Goal: Information Seeking & Learning: Learn about a topic

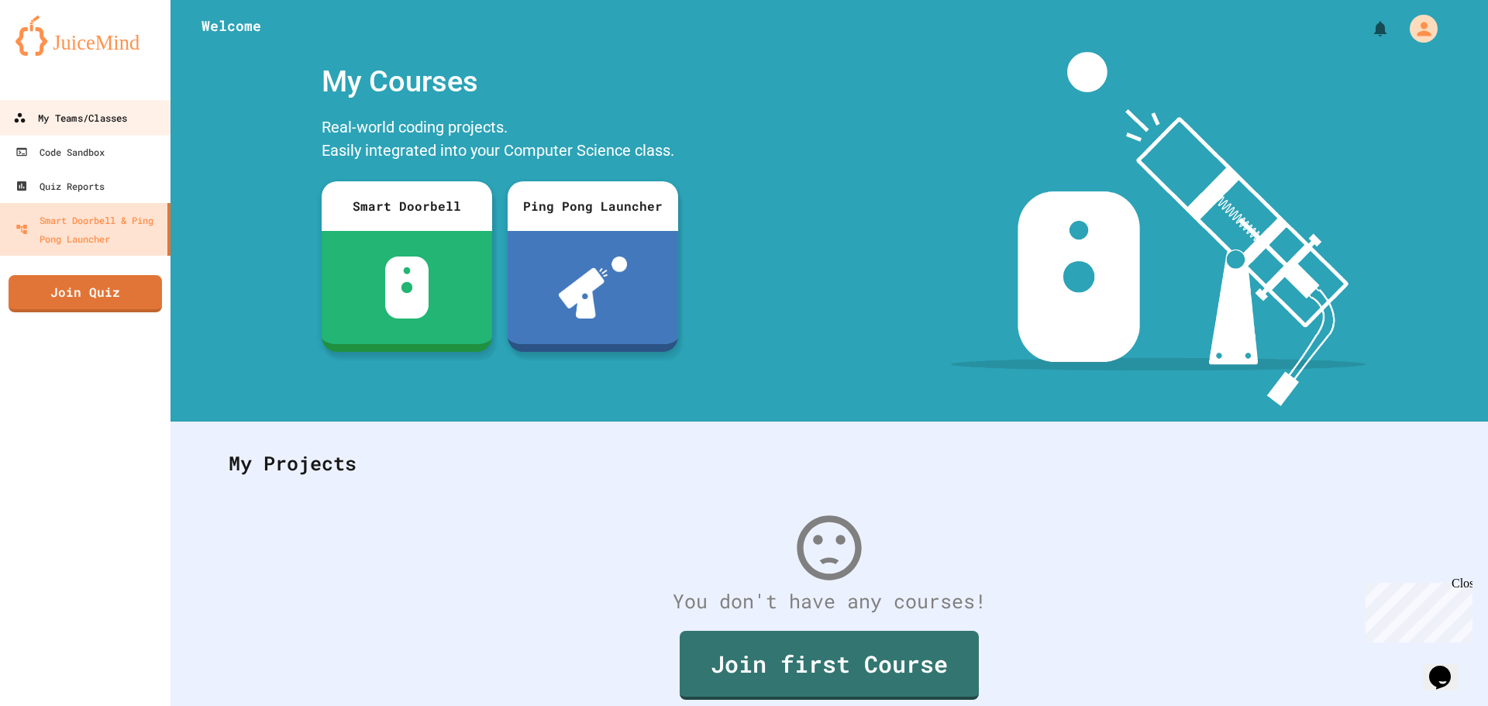
click at [72, 122] on div "My Teams/Classes" at bounding box center [70, 118] width 114 height 19
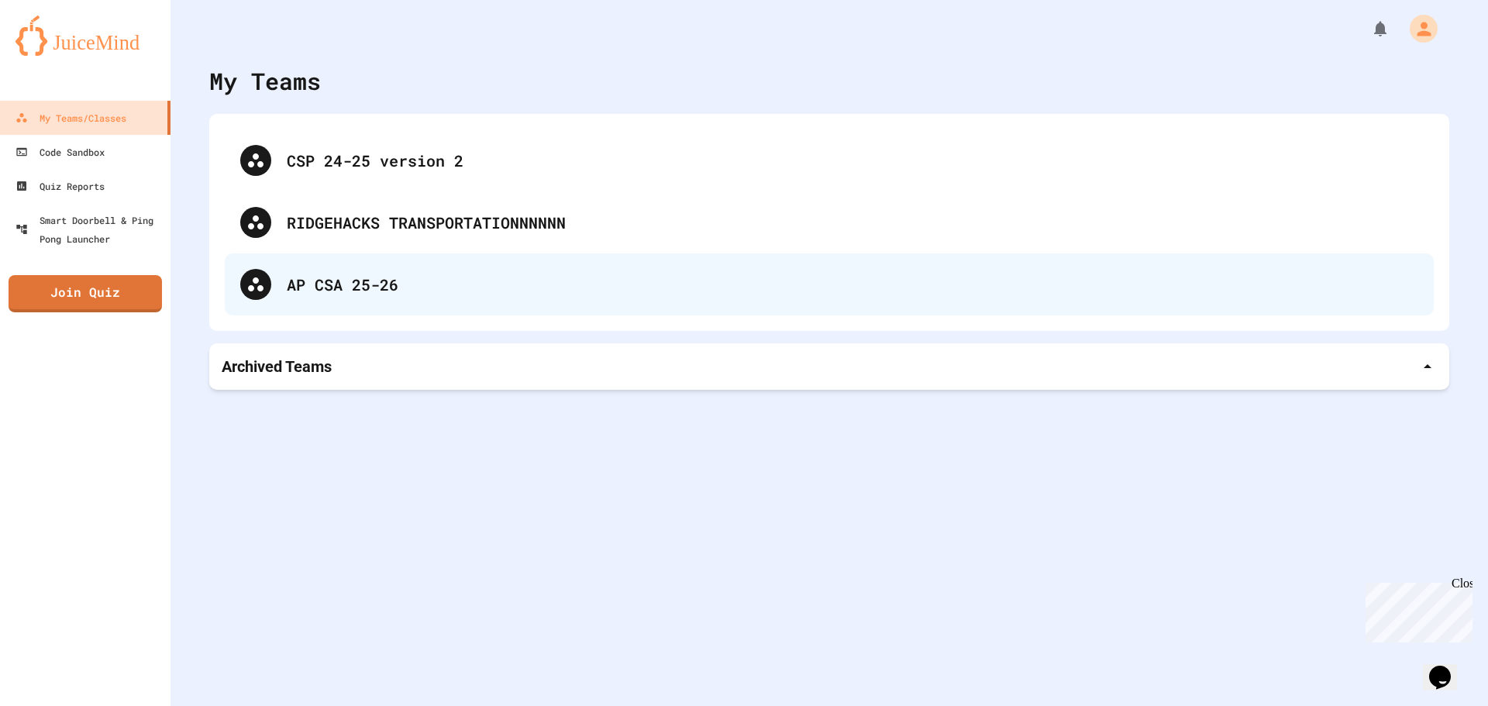
click at [307, 267] on div "AP CSA 25-26" at bounding box center [829, 285] width 1209 height 62
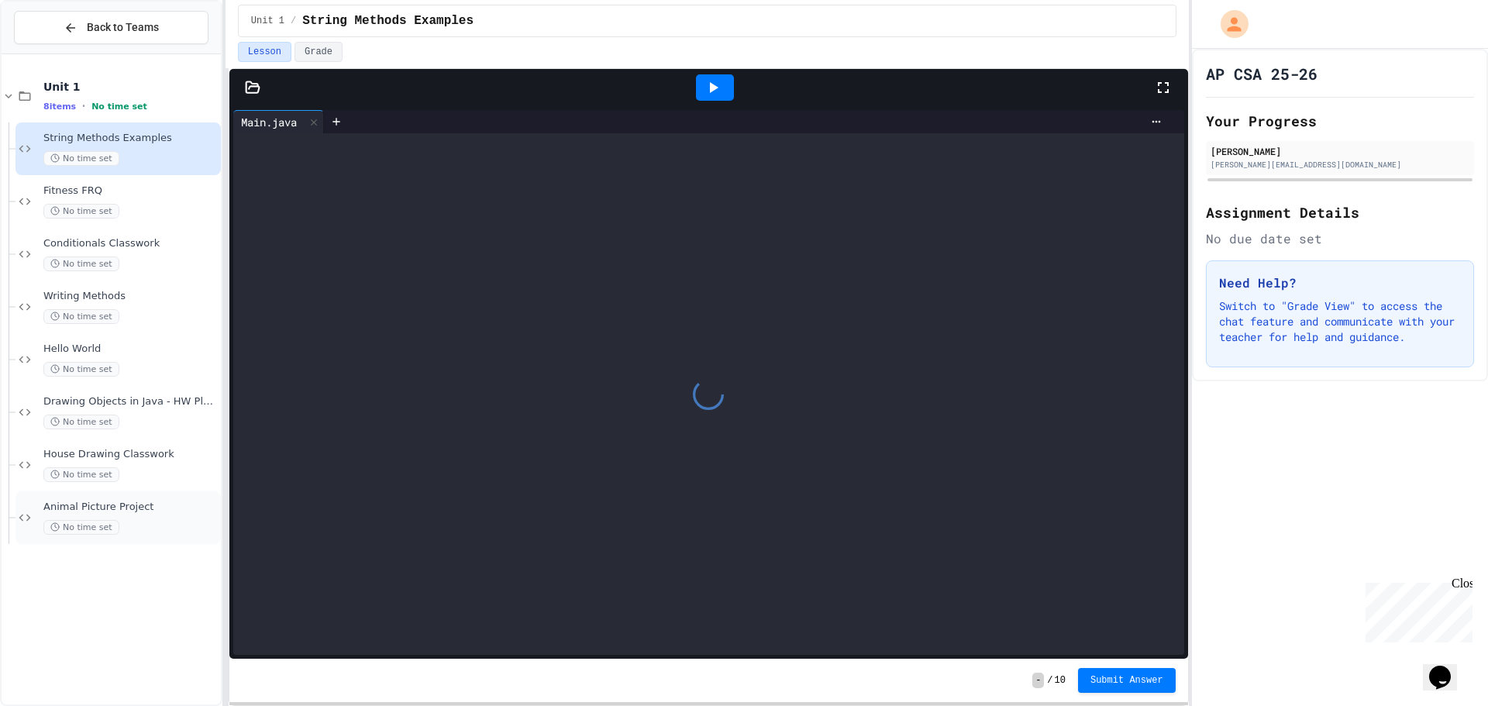
click at [154, 511] on span "Animal Picture Project" at bounding box center [130, 507] width 174 height 13
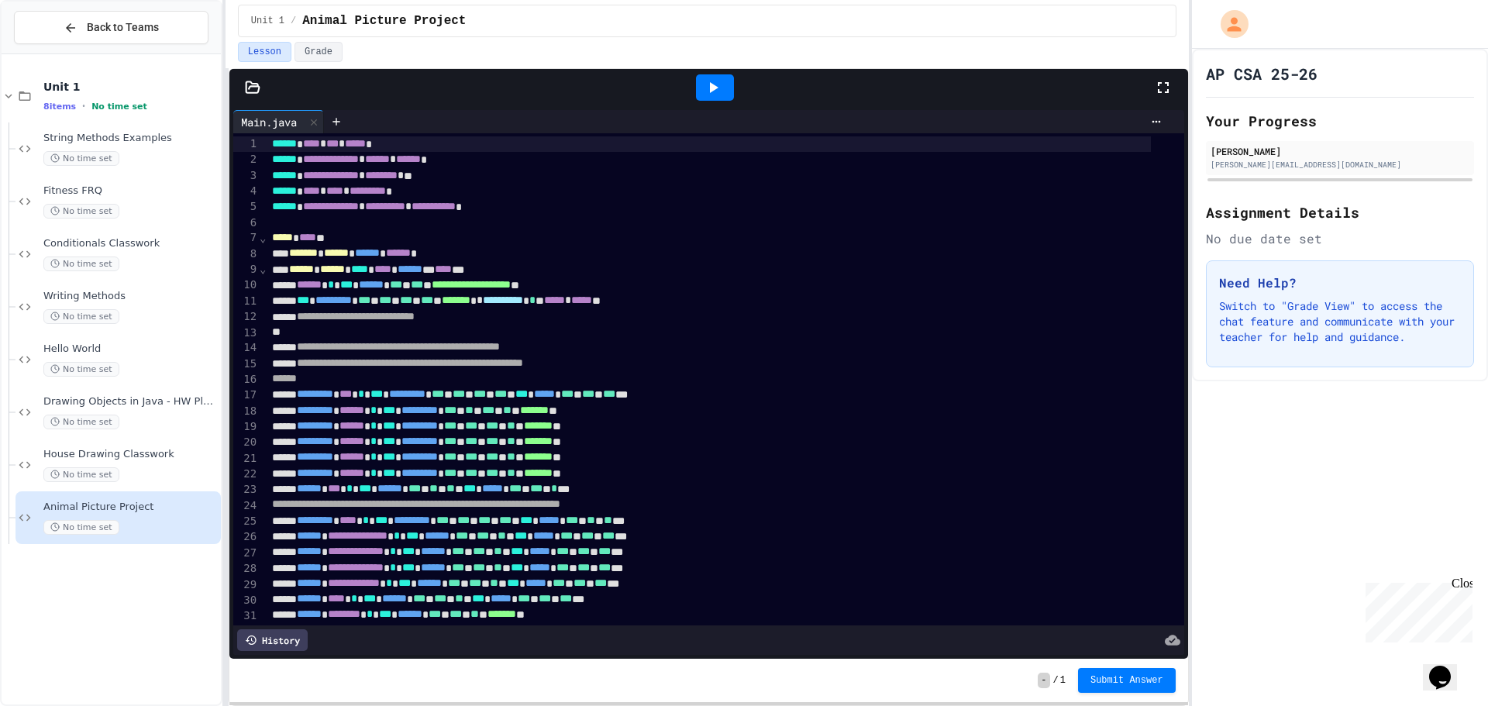
click at [719, 91] on icon at bounding box center [713, 87] width 19 height 19
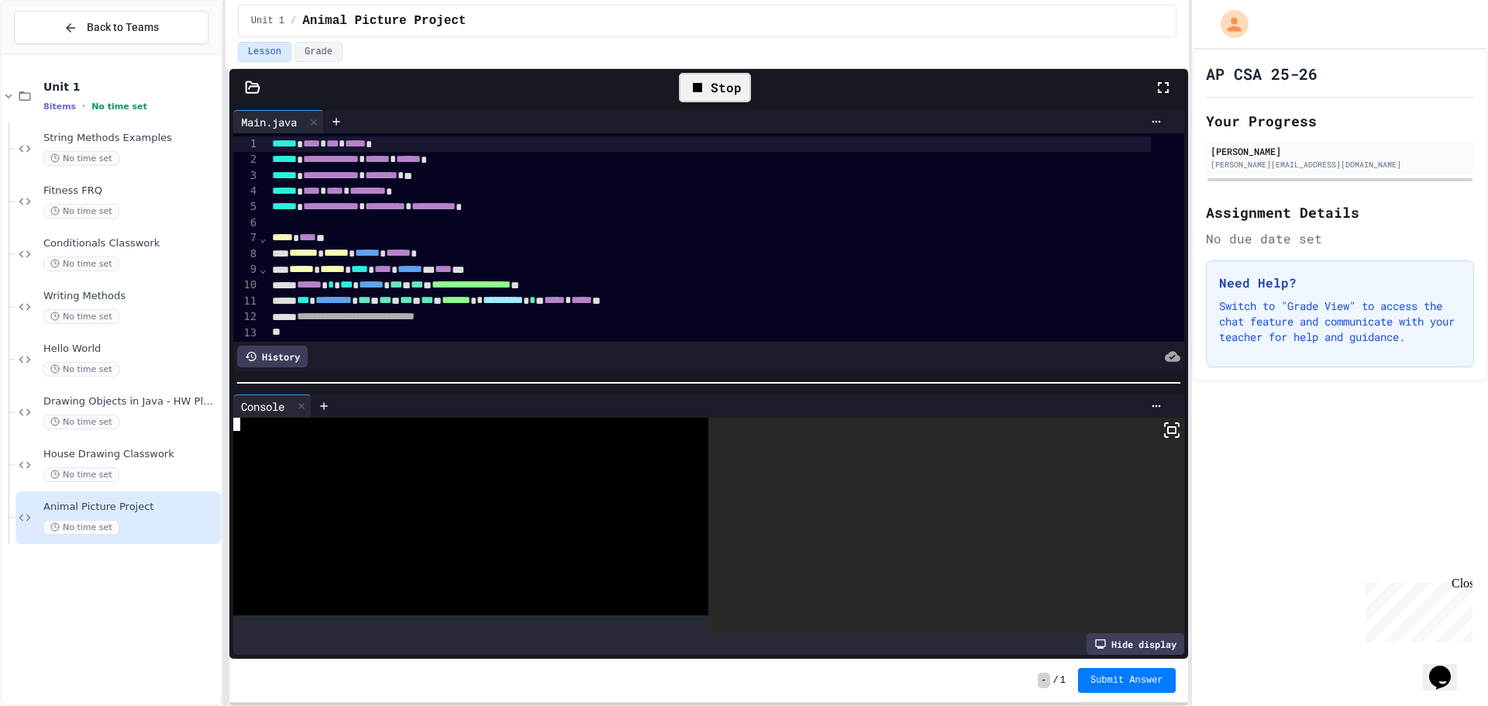
click at [627, 464] on div at bounding box center [460, 517] width 454 height 198
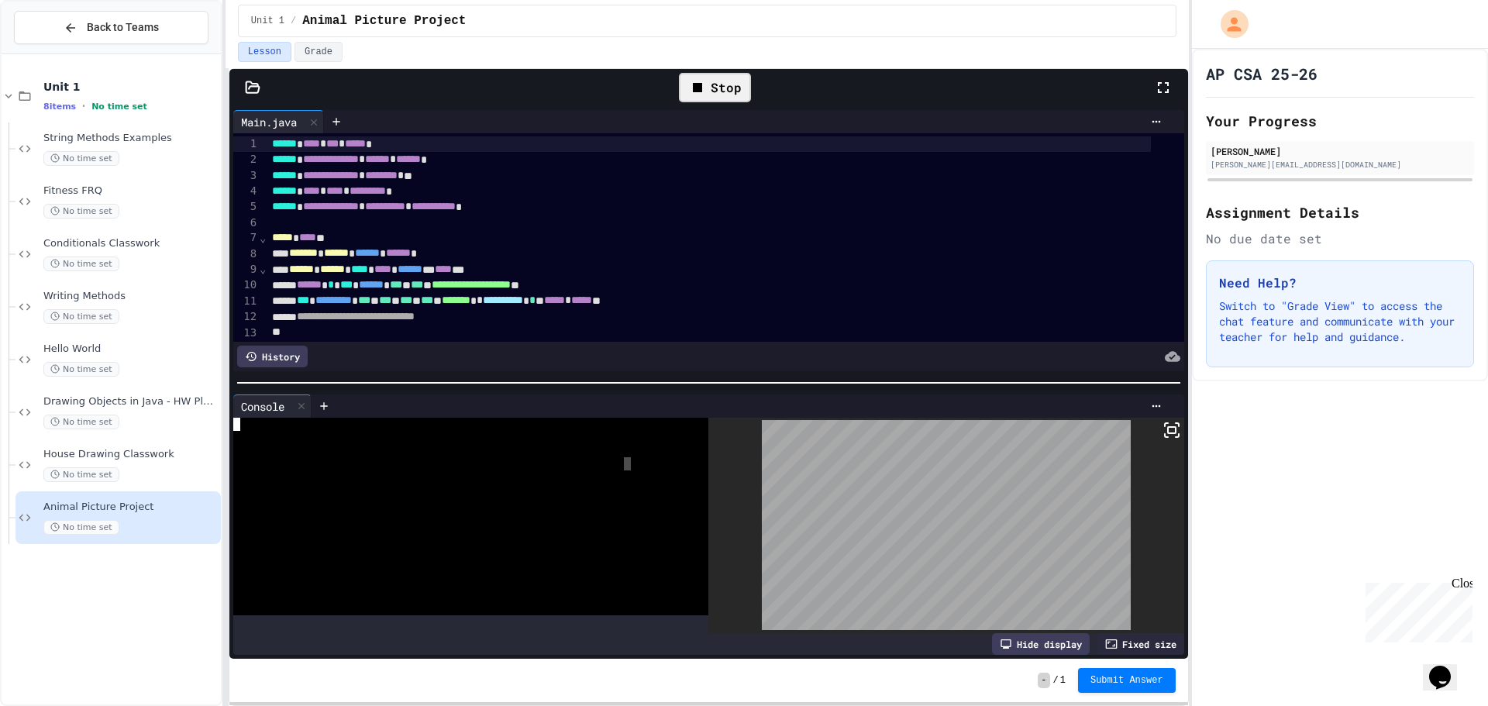
click at [626, 444] on div at bounding box center [460, 450] width 454 height 13
click at [561, 484] on div at bounding box center [460, 490] width 454 height 13
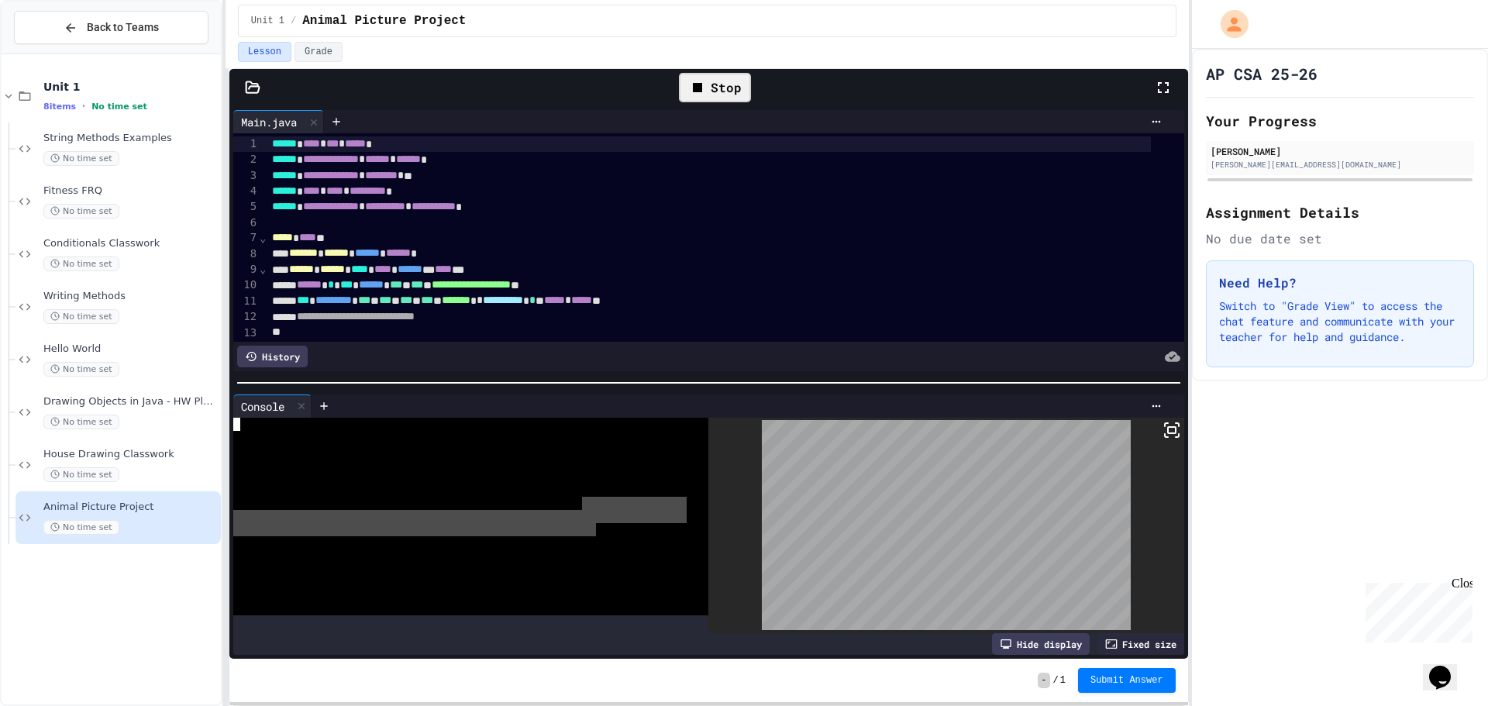
drag, startPoint x: 583, startPoint y: 505, endPoint x: 601, endPoint y: 529, distance: 29.9
click at [601, 529] on div at bounding box center [460, 517] width 454 height 198
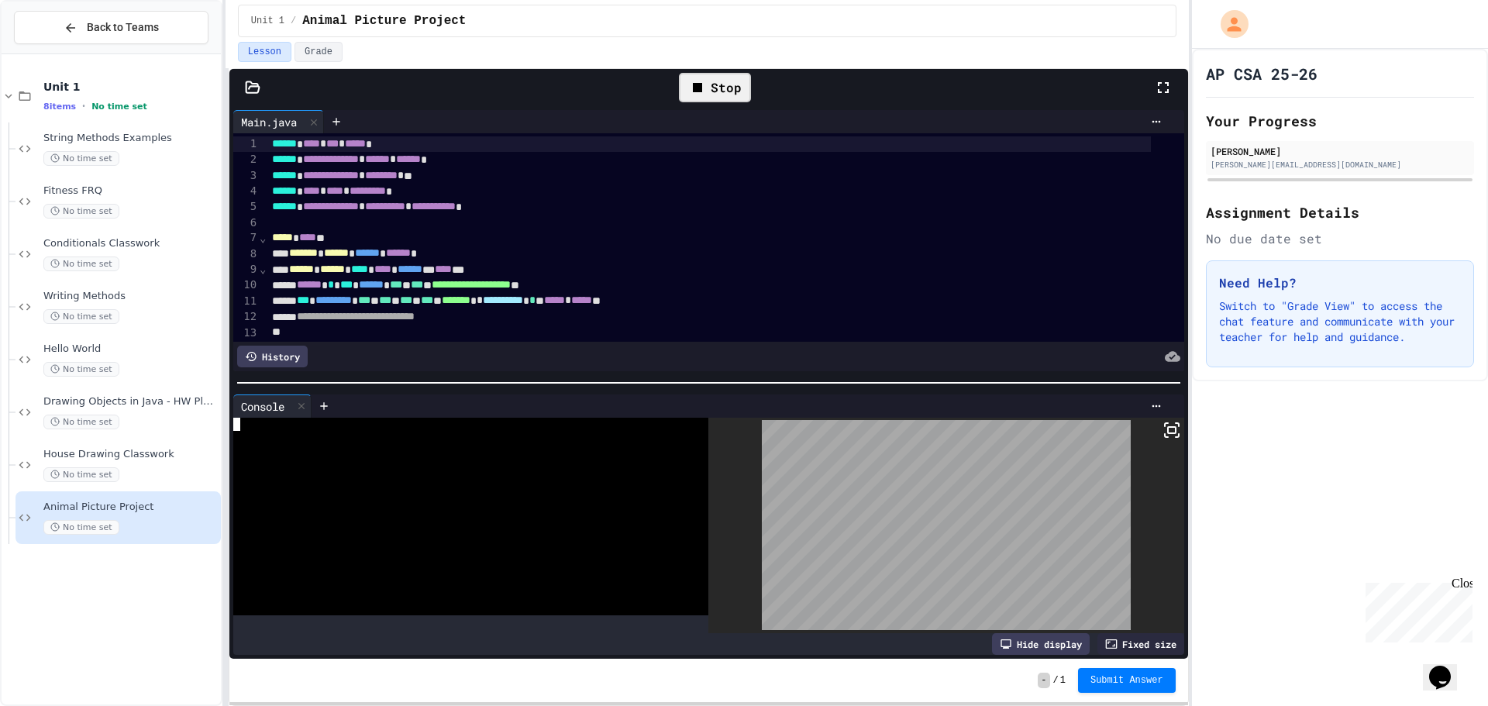
click at [600, 525] on div at bounding box center [460, 529] width 454 height 13
click at [705, 74] on div "Stop" at bounding box center [715, 87] width 72 height 29
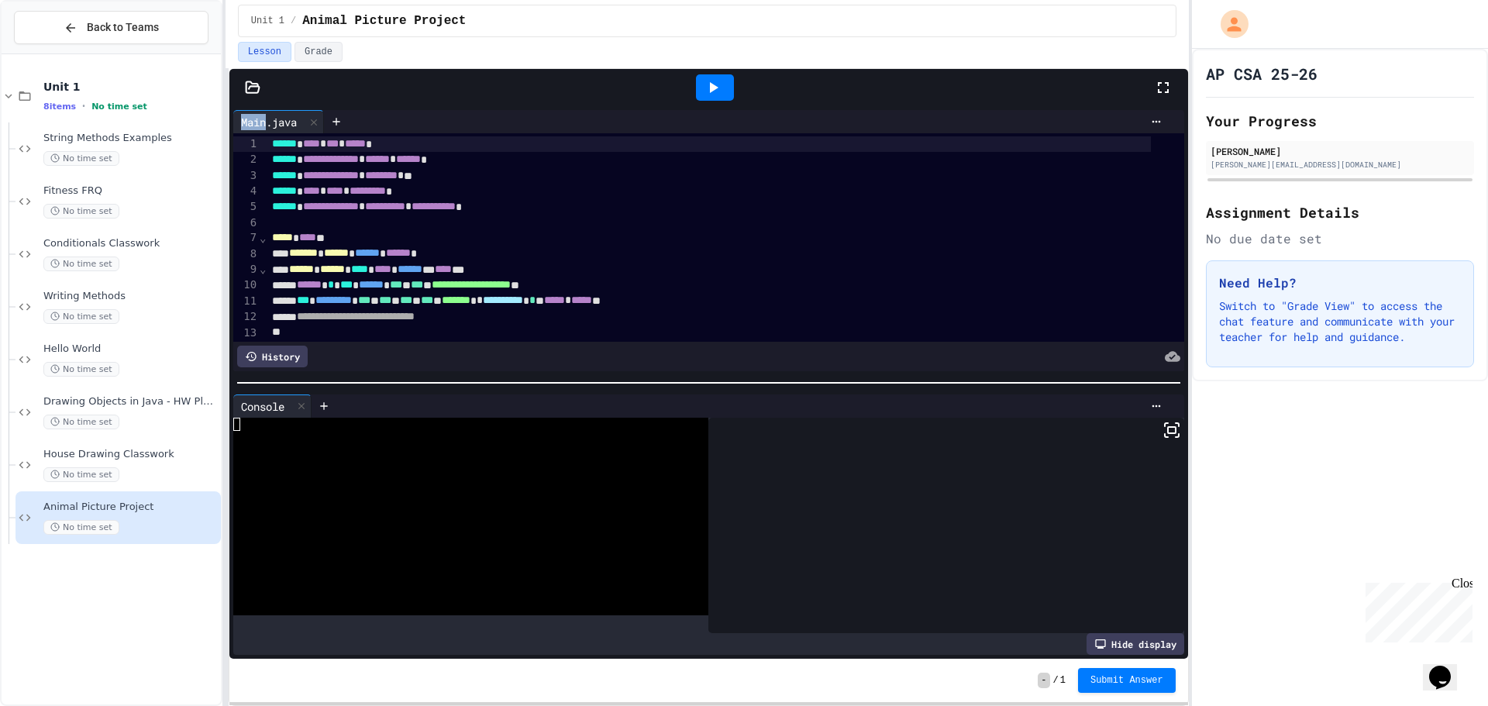
click at [705, 74] on div at bounding box center [714, 88] width 53 height 42
click at [707, 85] on icon at bounding box center [713, 87] width 19 height 19
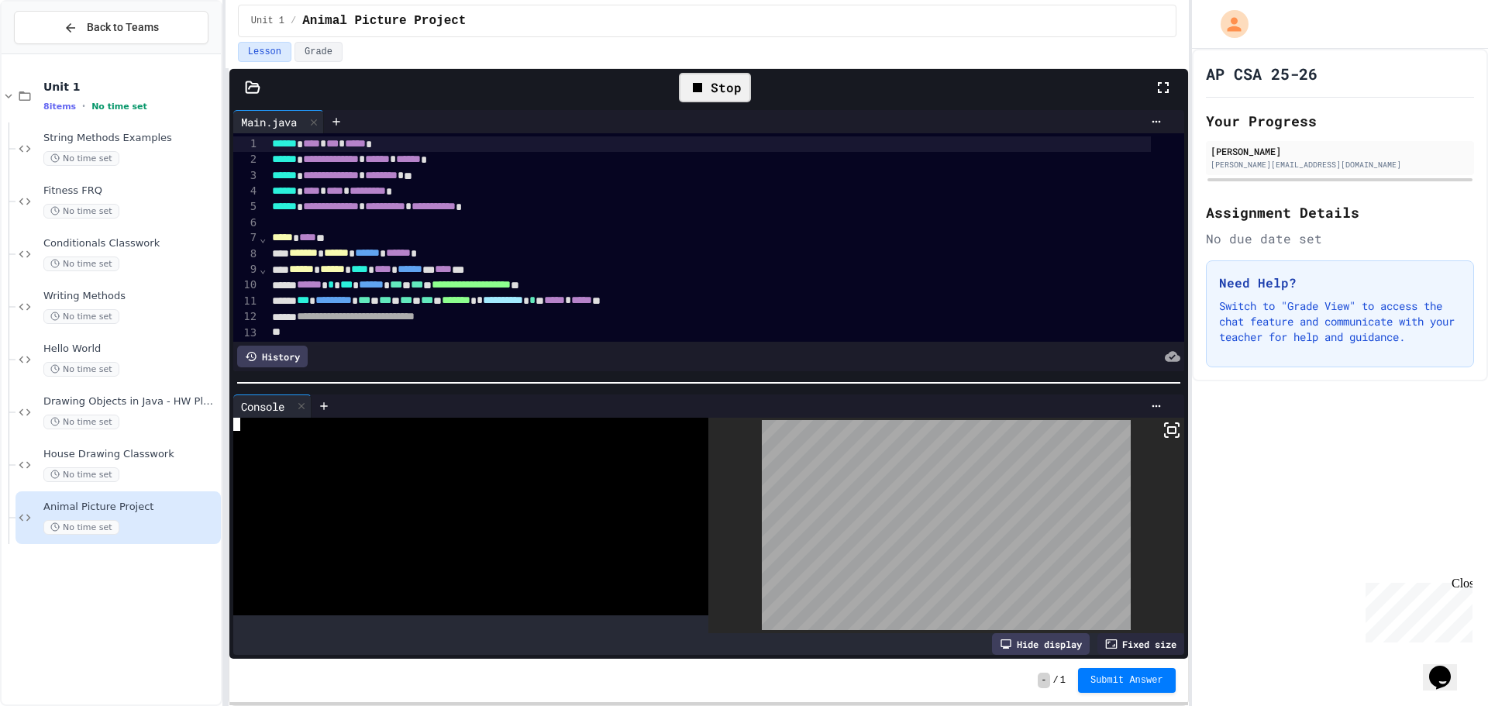
click at [542, 602] on div at bounding box center [460, 608] width 454 height 13
click at [24, 523] on icon at bounding box center [25, 518] width 19 height 14
click at [28, 516] on icon at bounding box center [25, 518] width 12 height 7
drag, startPoint x: 22, startPoint y: 518, endPoint x: 88, endPoint y: 579, distance: 89.4
click at [88, 579] on div "Unit 1 8 items • No time set String Methods Examples No time set Fitness FRQ No…" at bounding box center [111, 379] width 219 height 638
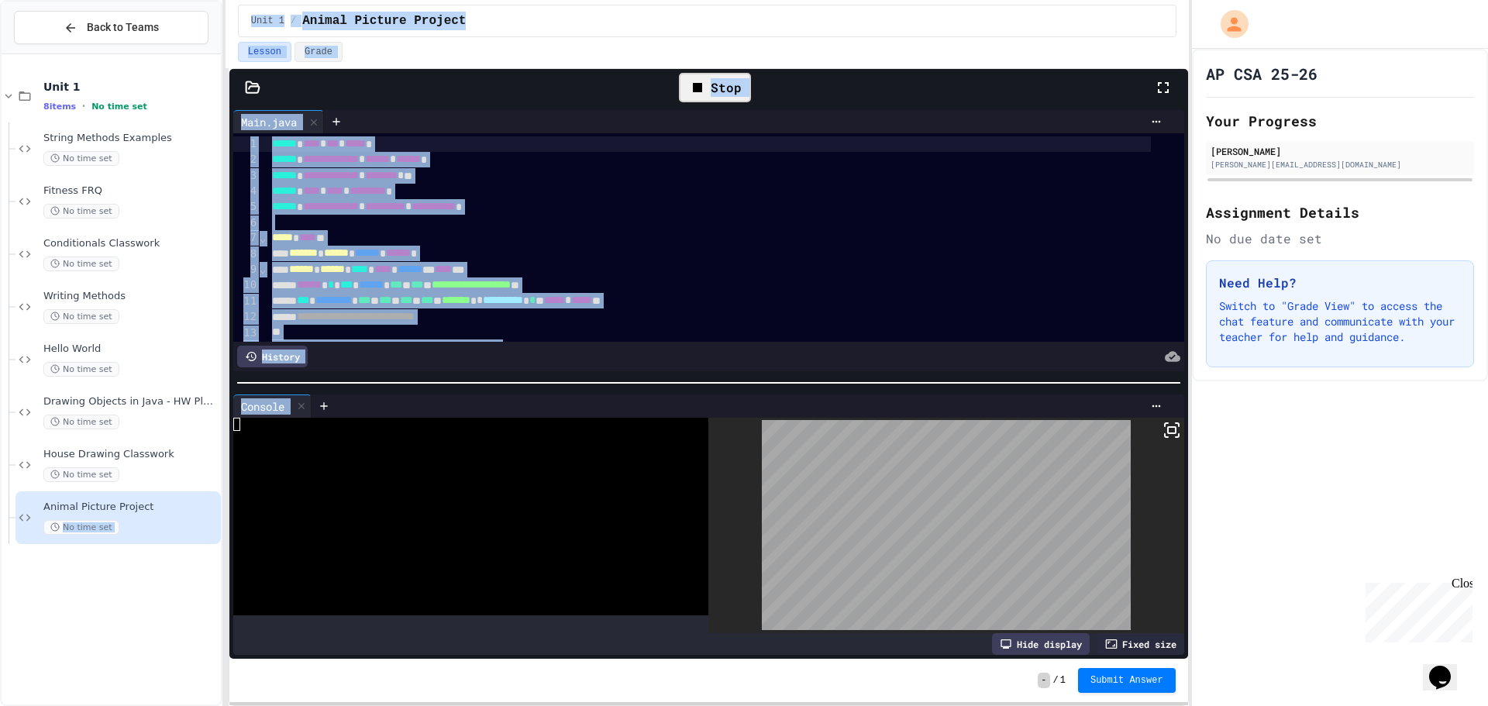
drag, startPoint x: 179, startPoint y: 505, endPoint x: 346, endPoint y: 525, distance: 167.9
click at [346, 525] on div "**********" at bounding box center [744, 353] width 1488 height 706
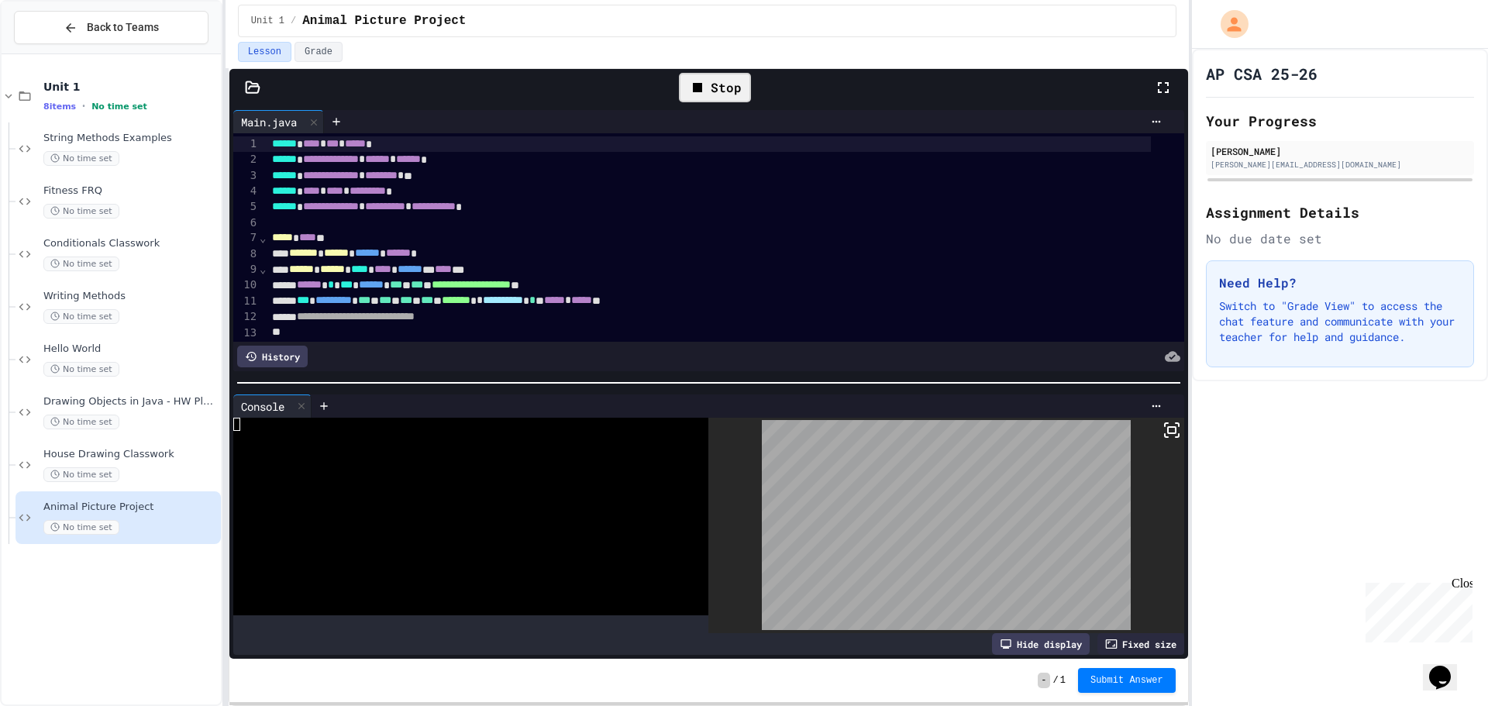
click at [331, 536] on div at bounding box center [460, 542] width 454 height 13
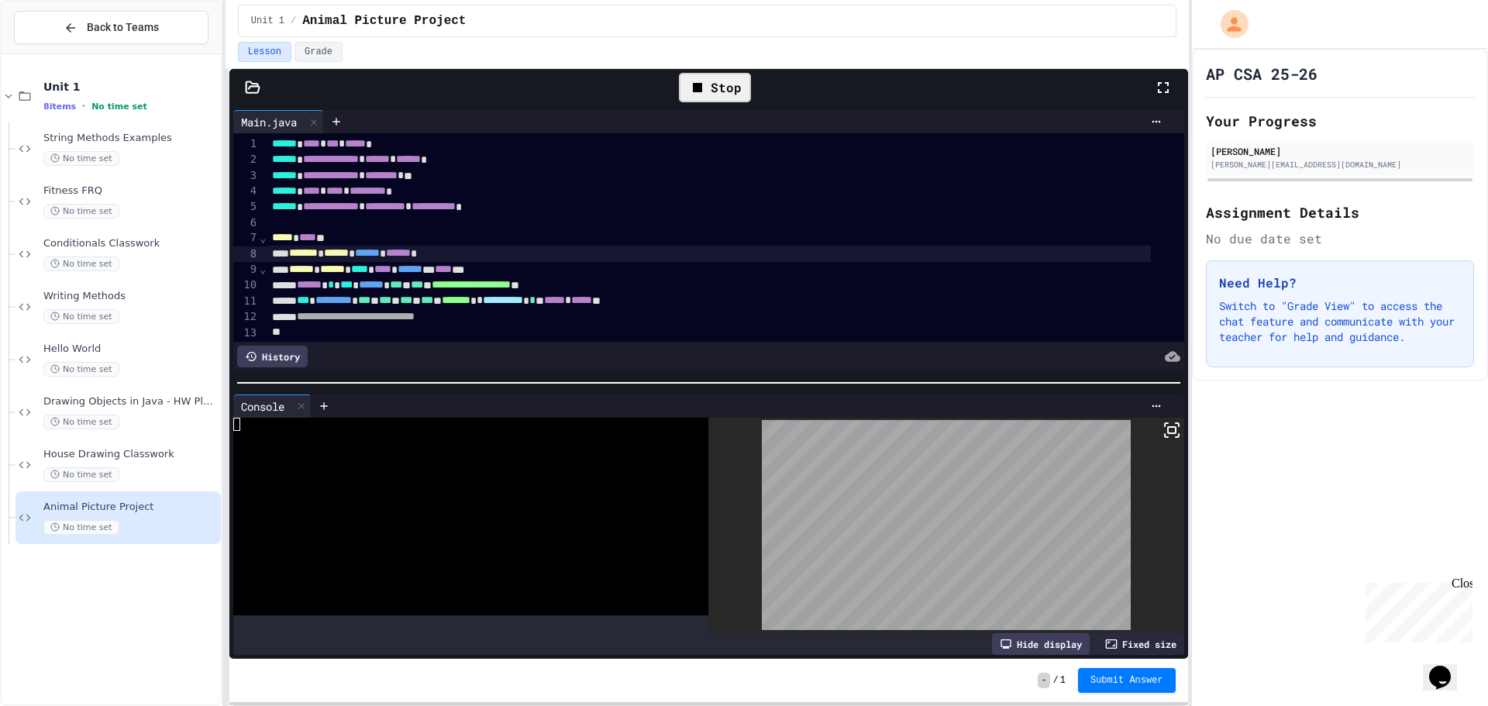
click at [339, 257] on div "******* ****** ****** ****** *" at bounding box center [709, 254] width 885 height 16
click at [478, 247] on div "******* ****** ****** ****** *" at bounding box center [709, 254] width 885 height 16
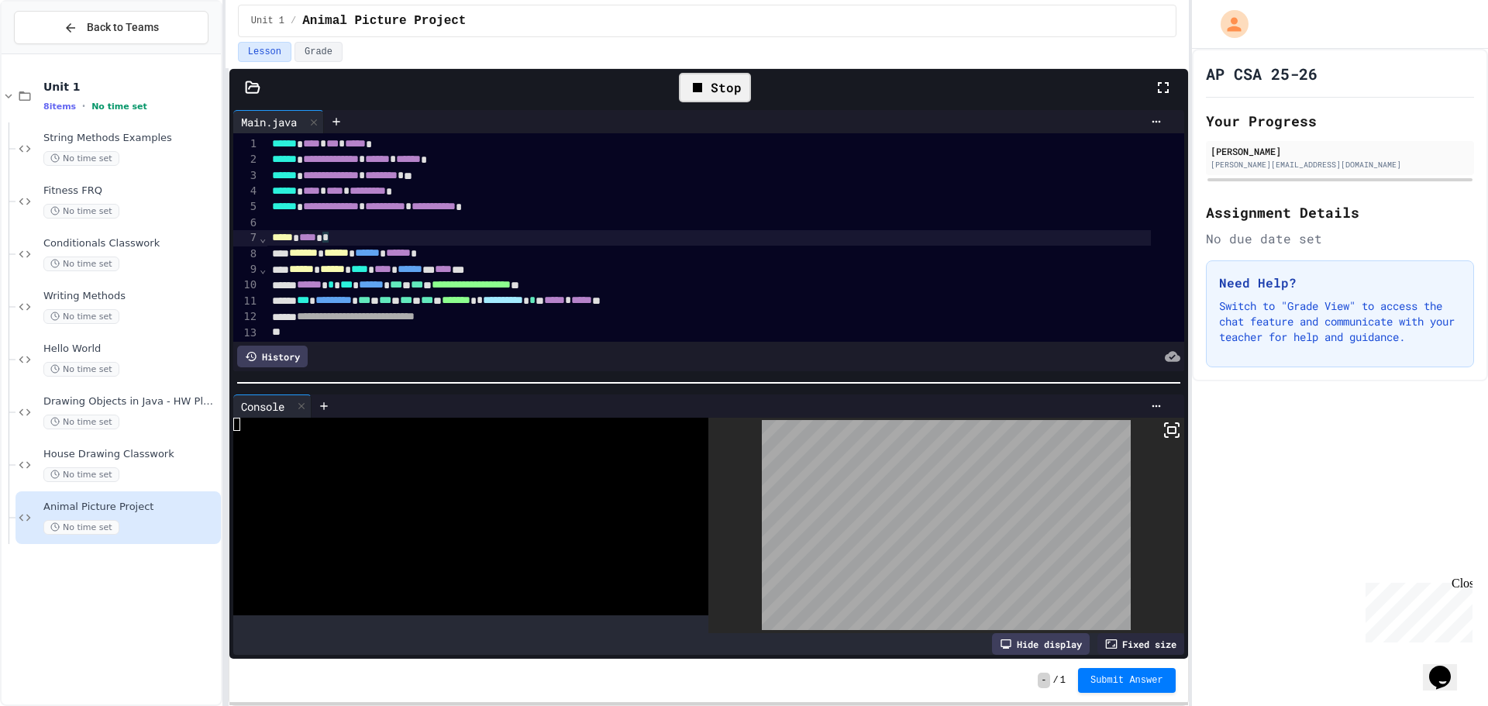
click at [489, 232] on div "***** **** *" at bounding box center [709, 238] width 885 height 16
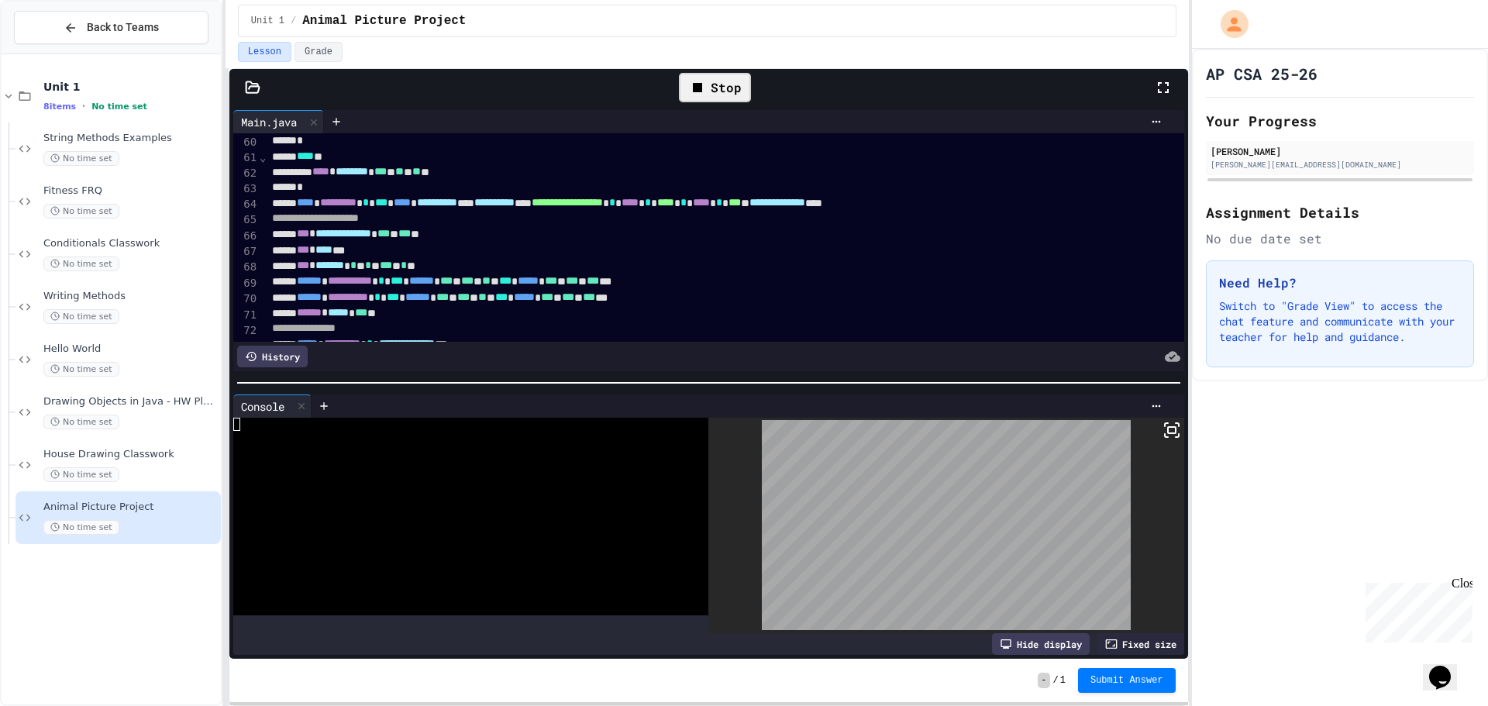
scroll to position [1240, 0]
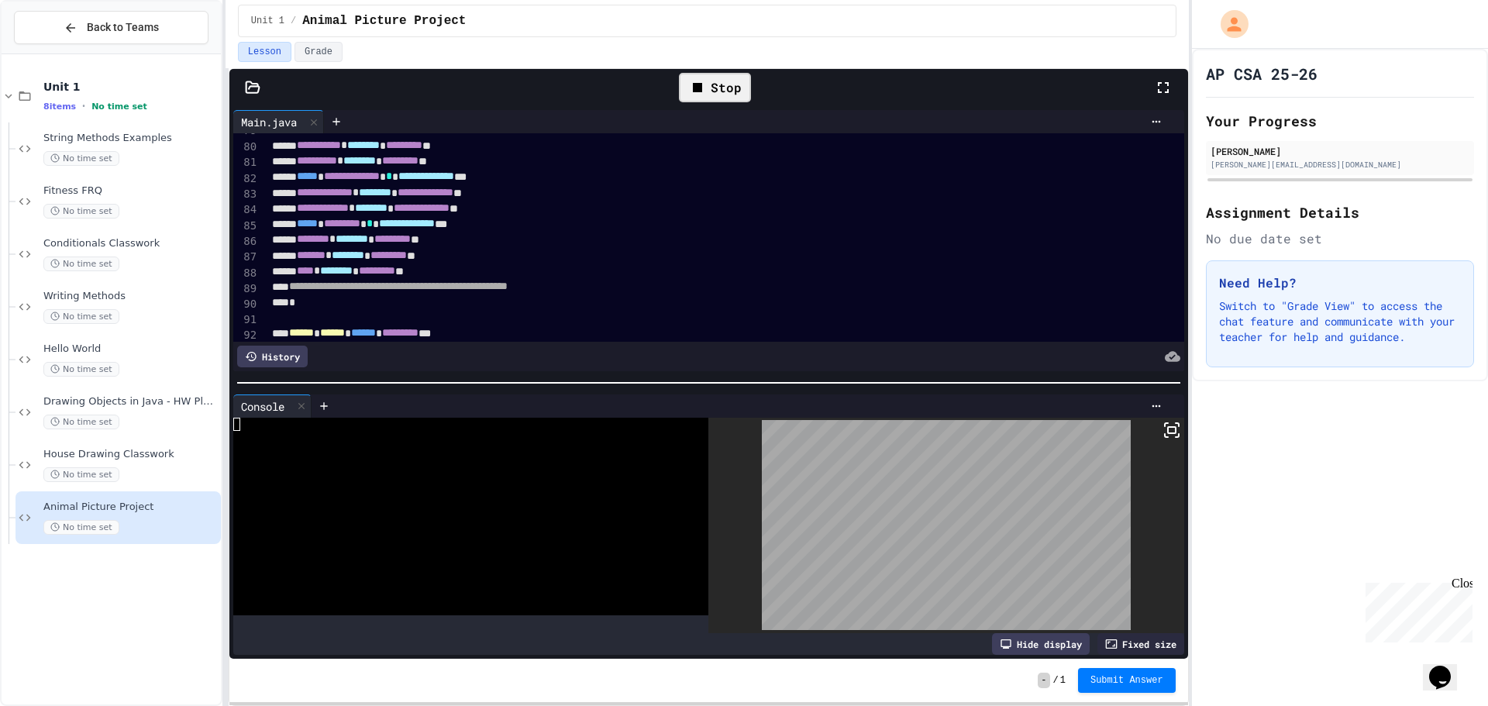
click at [843, 232] on div "**********" at bounding box center [709, 224] width 885 height 16
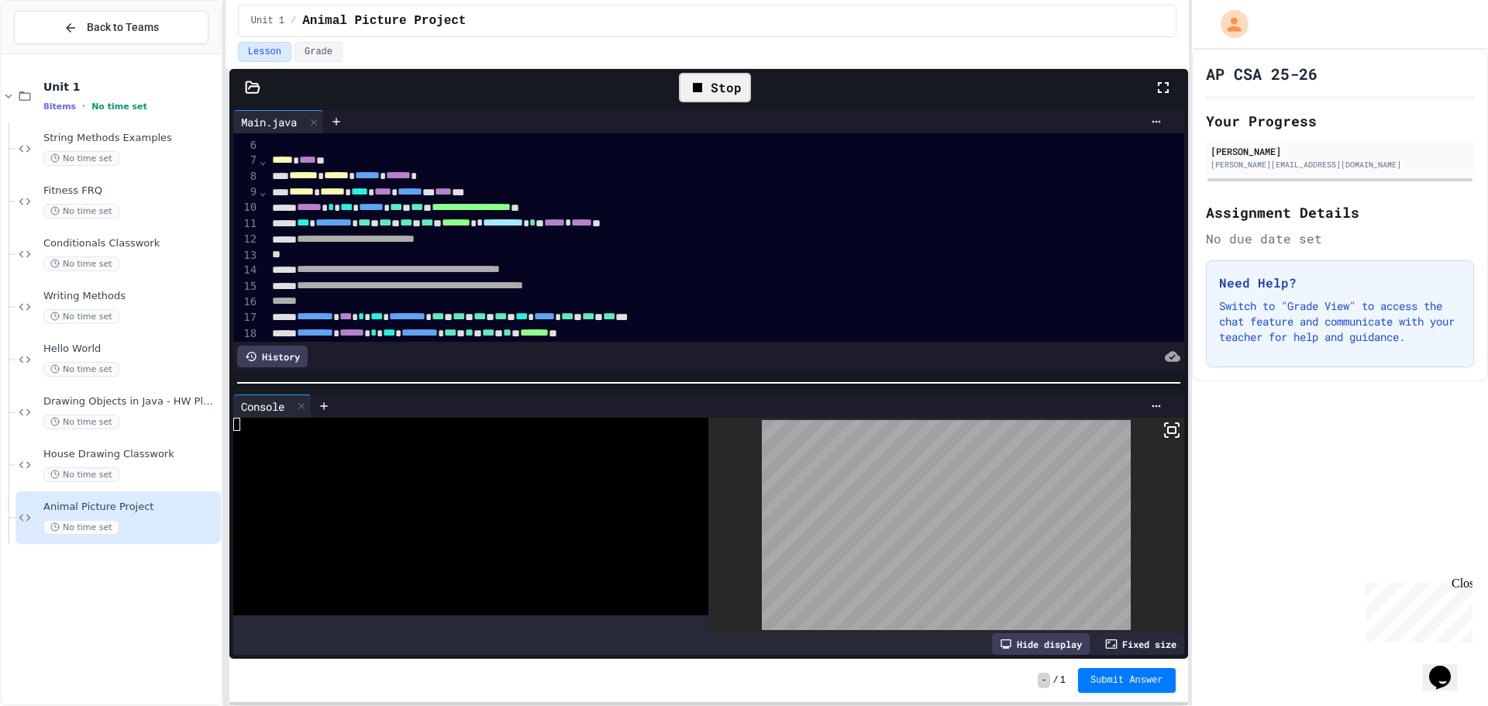
scroll to position [0, 0]
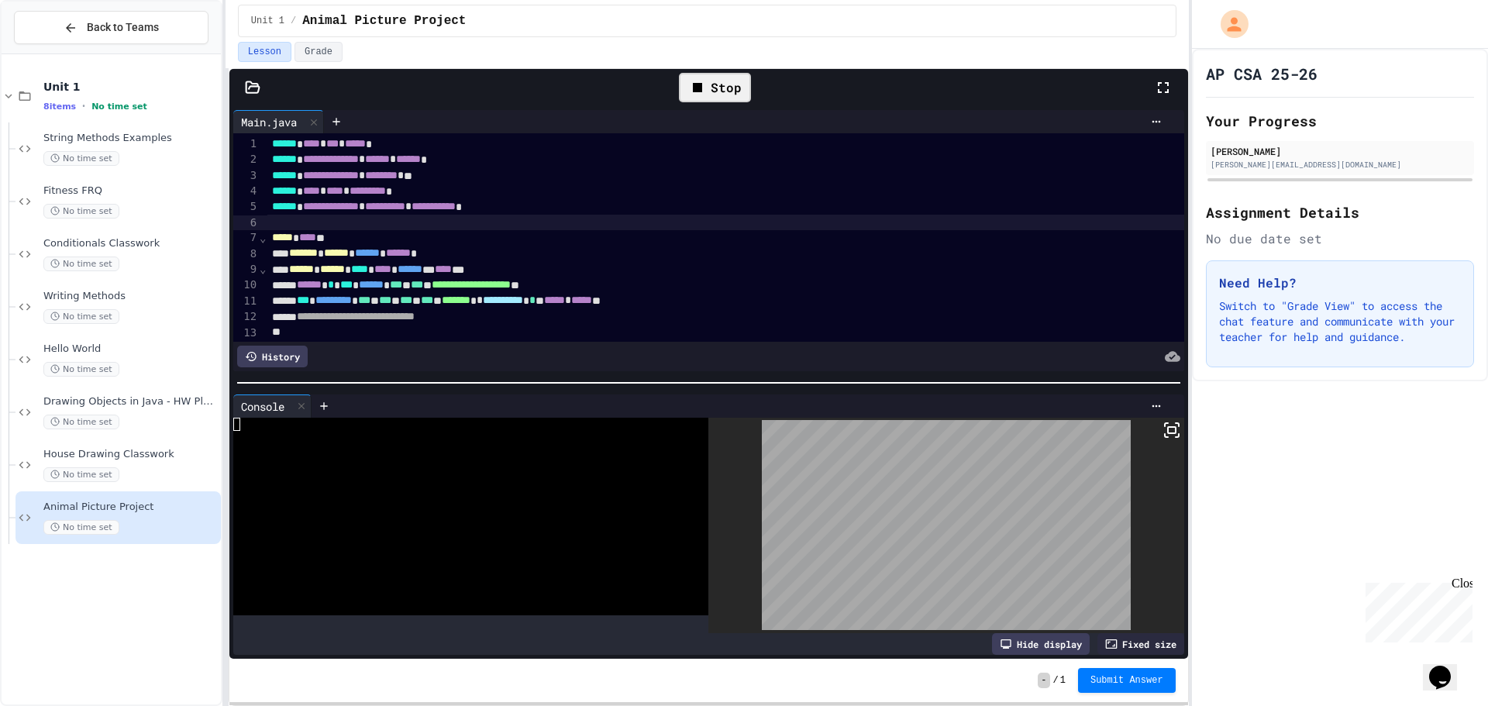
click at [653, 226] on div at bounding box center [725, 223] width 917 height 16
